Goal: Consume media (video, audio)

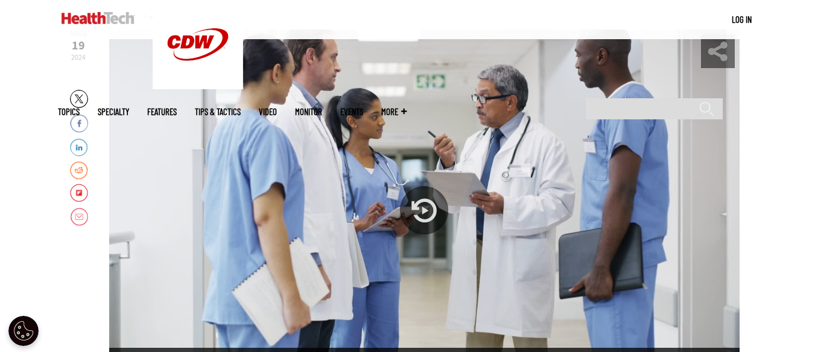
scroll to position [172, 0]
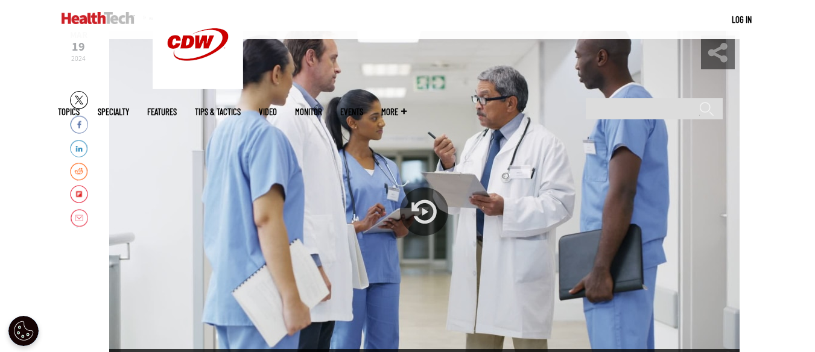
click at [424, 212] on div "Play or Pause Video" at bounding box center [424, 212] width 48 height 48
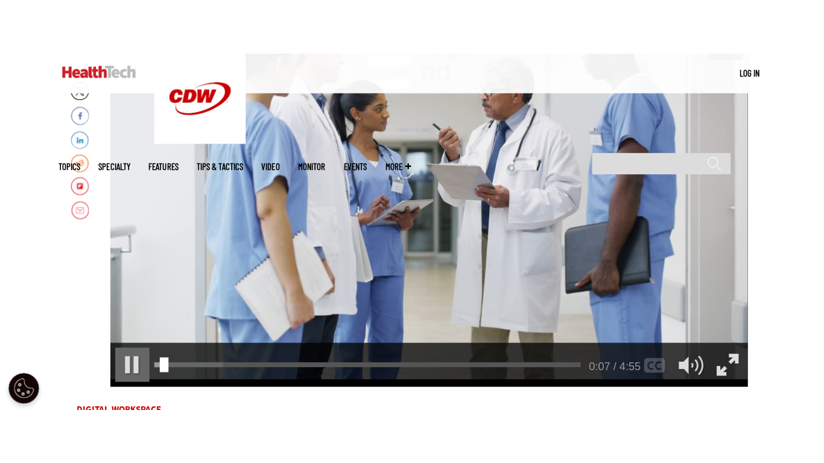
scroll to position [238, 0]
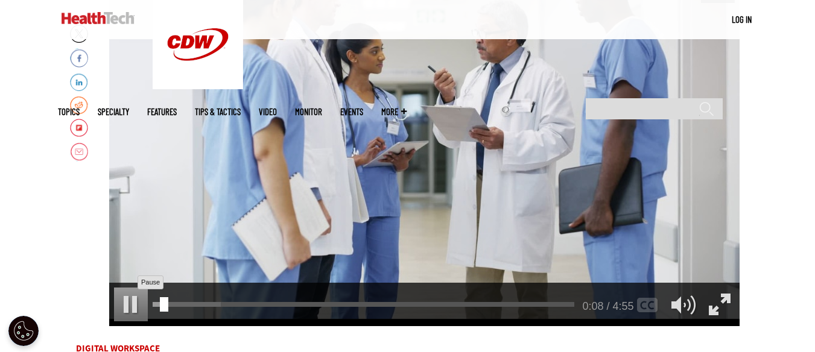
click at [126, 300] on div "Pause" at bounding box center [131, 305] width 34 height 34
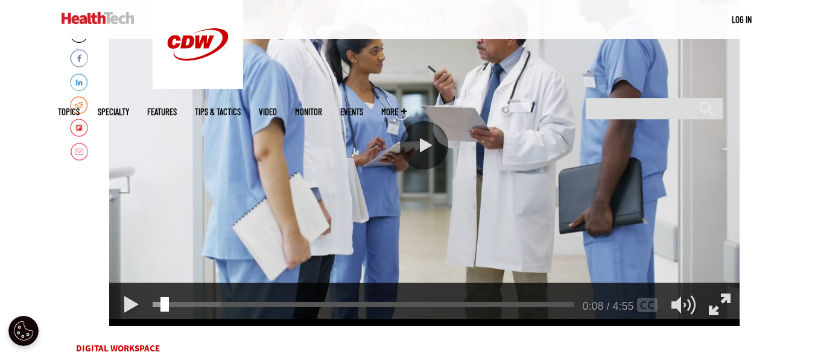
click at [425, 133] on div "Play or Pause Video" at bounding box center [424, 145] width 48 height 48
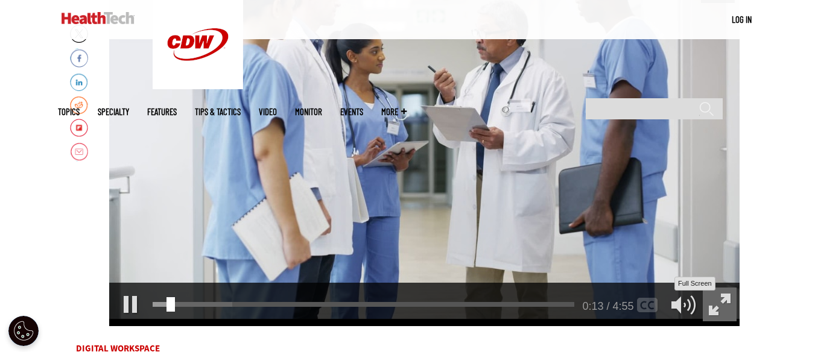
click at [727, 302] on div "Full Screen" at bounding box center [720, 305] width 34 height 34
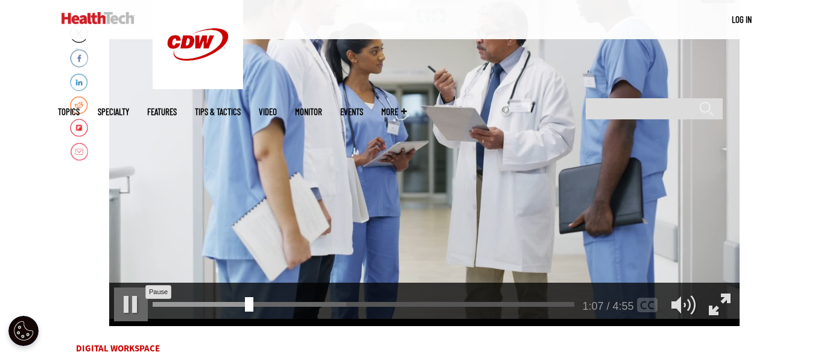
click at [133, 310] on div "Pause" at bounding box center [131, 305] width 34 height 34
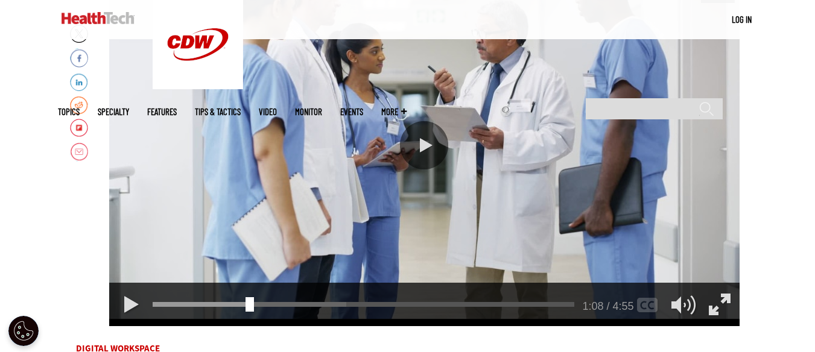
click at [431, 147] on div "Play or Pause Video" at bounding box center [424, 145] width 48 height 48
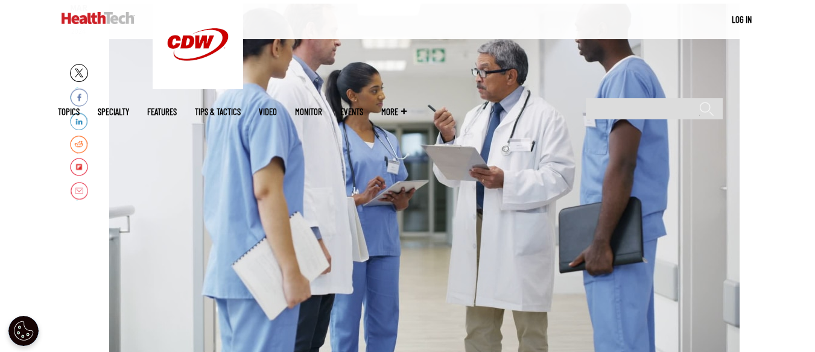
scroll to position [200, 0]
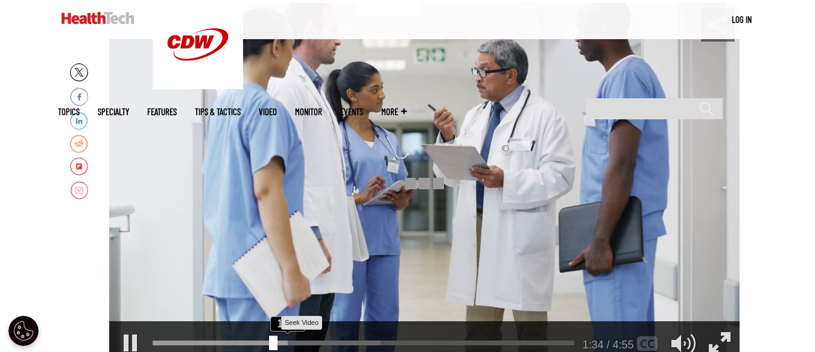
click at [269, 341] on div "1:34" at bounding box center [366, 341] width 427 height 1
click at [241, 342] on div "1:26" at bounding box center [366, 341] width 427 height 1
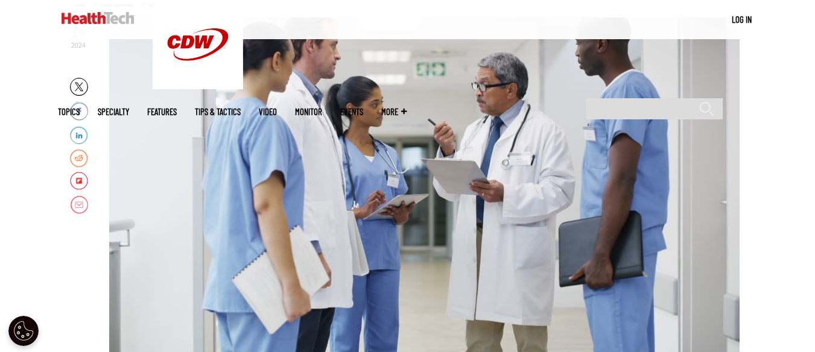
scroll to position [185, 0]
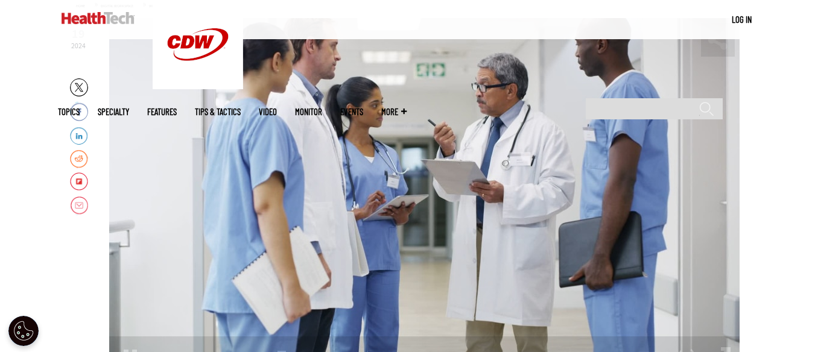
click at [410, 269] on div "video is paused" at bounding box center [424, 199] width 631 height 362
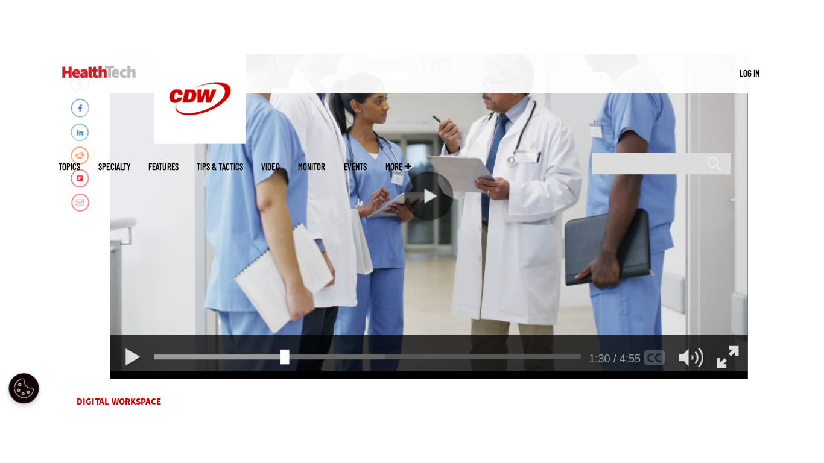
scroll to position [243, 0]
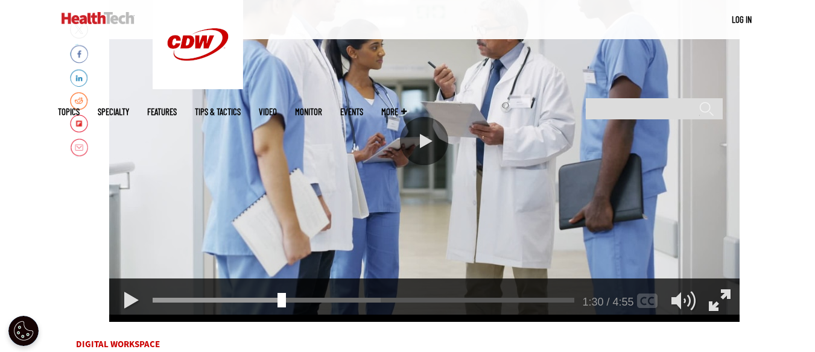
click at [422, 138] on div "Play or Pause Video" at bounding box center [424, 141] width 48 height 48
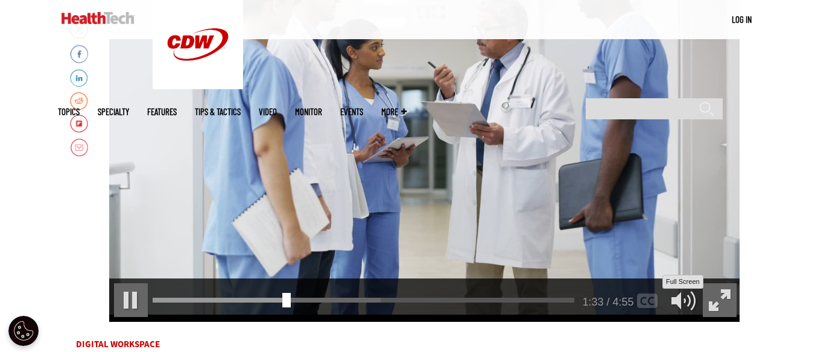
click at [714, 300] on div "Full Screen" at bounding box center [720, 301] width 34 height 34
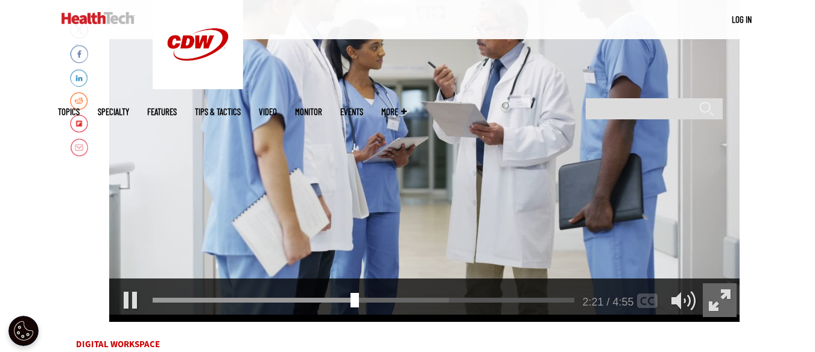
scroll to position [0, 0]
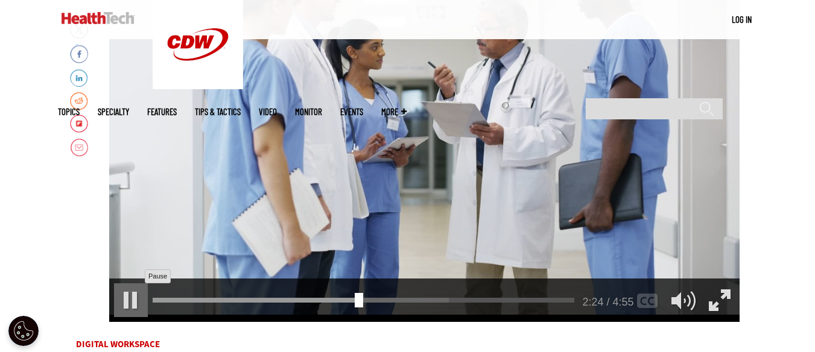
click at [133, 294] on div "Pause" at bounding box center [131, 301] width 34 height 34
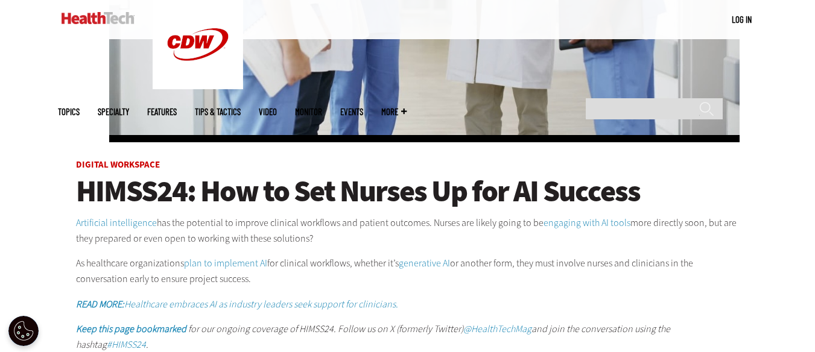
scroll to position [425, 0]
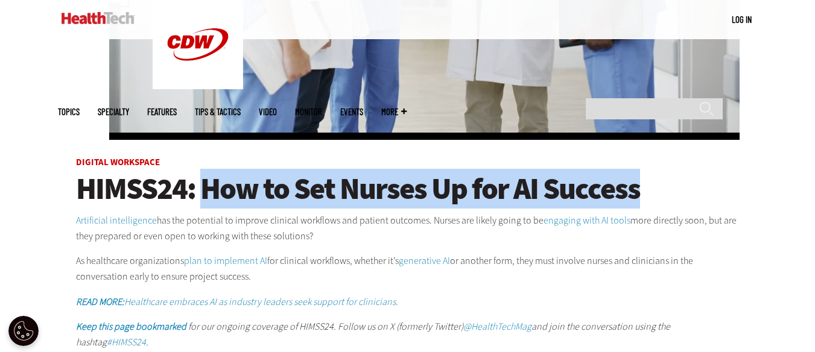
drag, startPoint x: 202, startPoint y: 183, endPoint x: 640, endPoint y: 174, distance: 438.2
click at [640, 174] on h1 "HIMSS24: How to Set Nurses Up for AI Success" at bounding box center [408, 189] width 664 height 30
copy span "How to Set Nurses Up for AI Success"
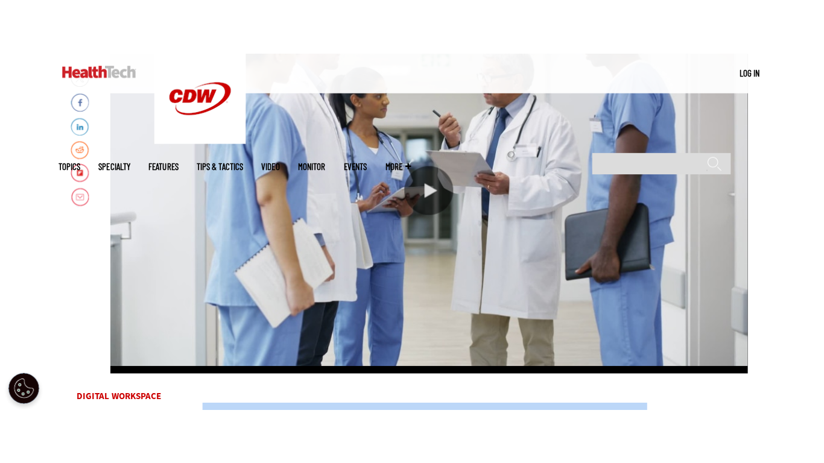
scroll to position [247, 0]
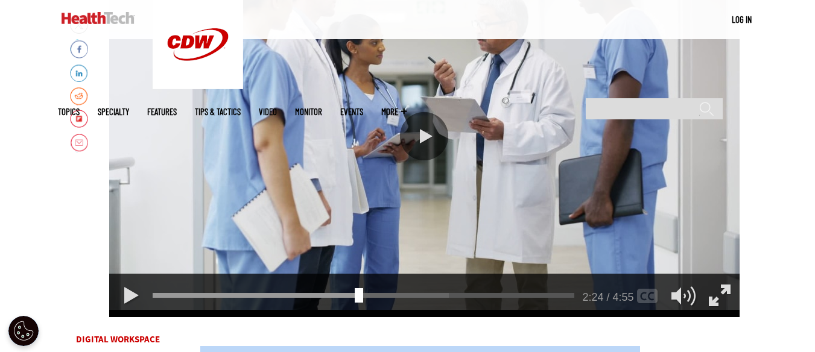
click at [399, 122] on div "video is paused" at bounding box center [424, 136] width 631 height 362
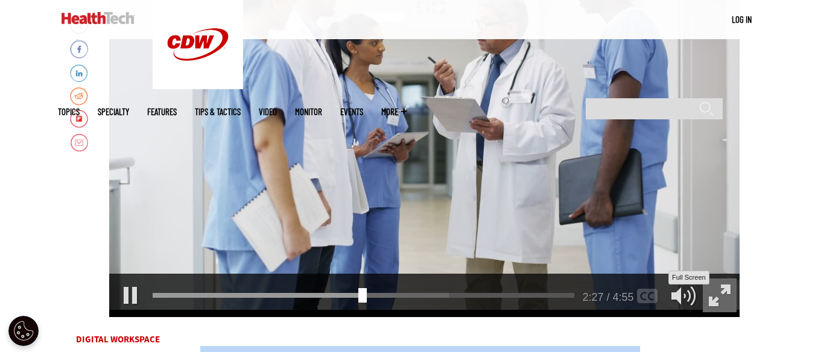
click at [720, 296] on div "Full Screen" at bounding box center [720, 296] width 34 height 34
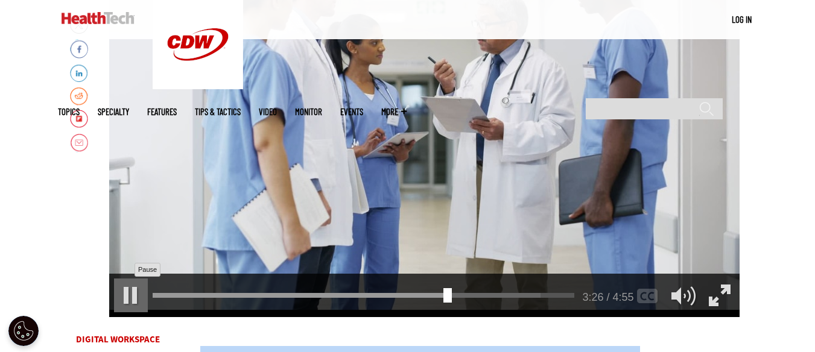
click at [122, 288] on div "Pause" at bounding box center [131, 296] width 34 height 34
